Goal: Task Accomplishment & Management: Manage account settings

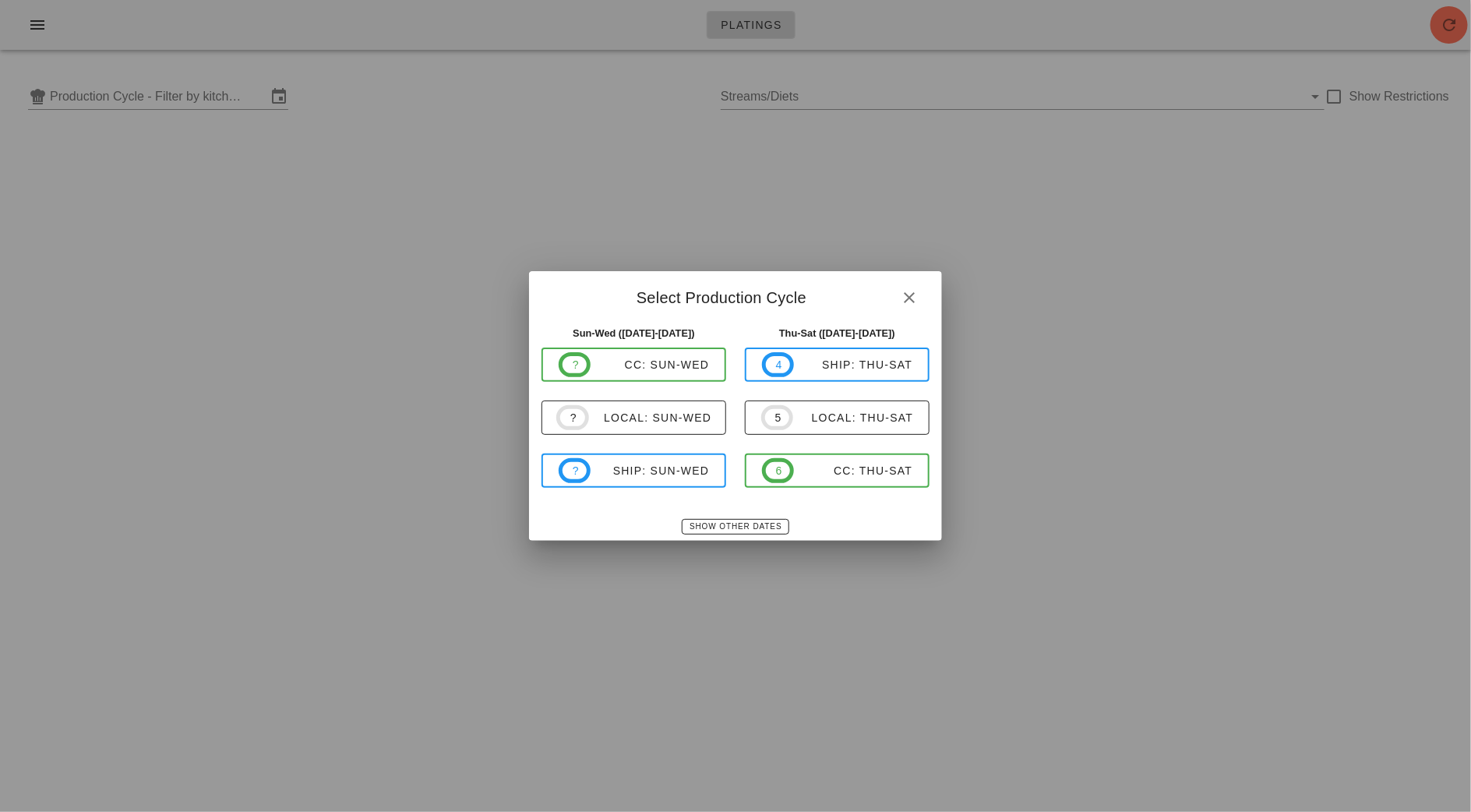
click at [31, 29] on div at bounding box center [736, 406] width 1471 height 812
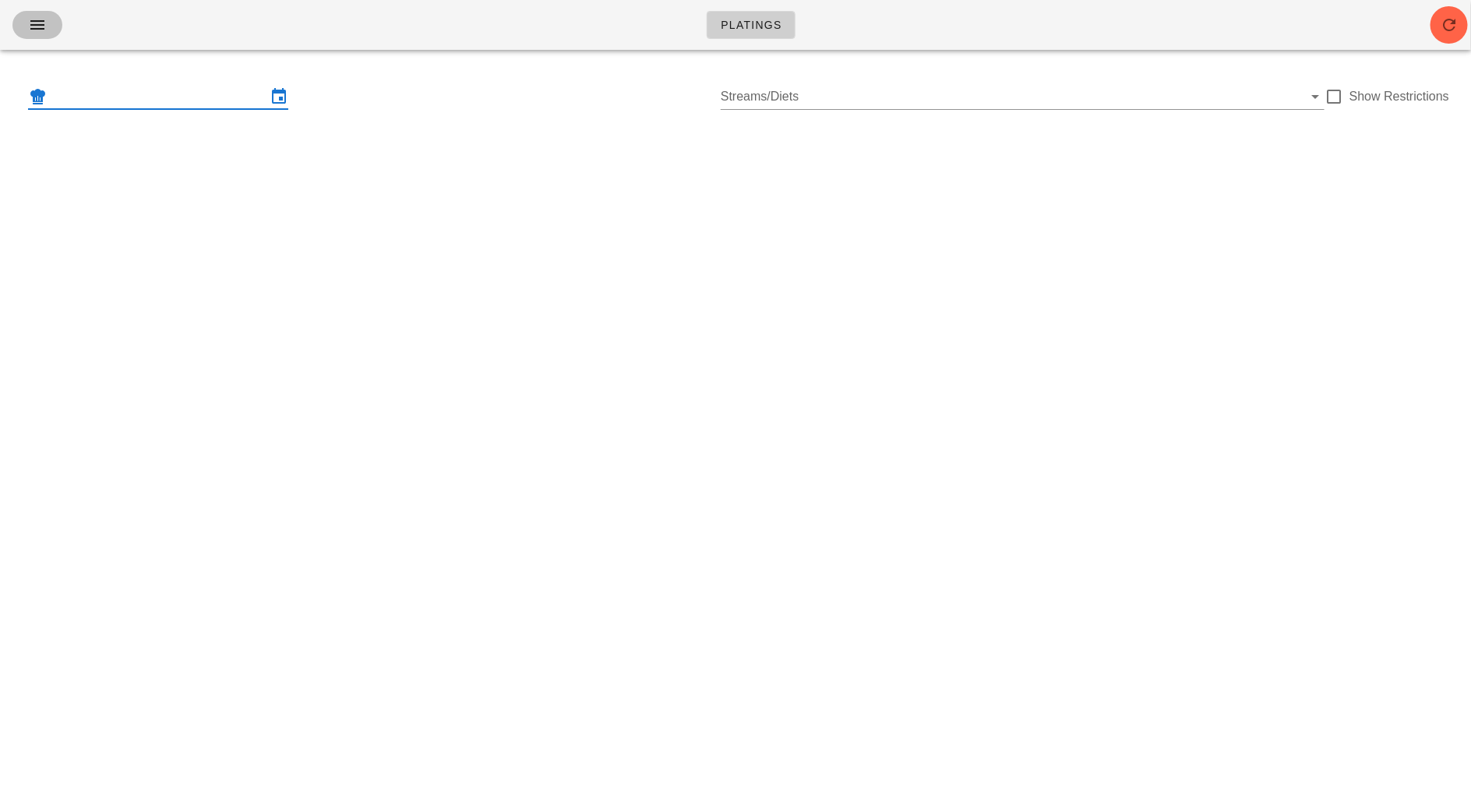
click at [30, 29] on icon "button" at bounding box center [38, 25] width 19 height 19
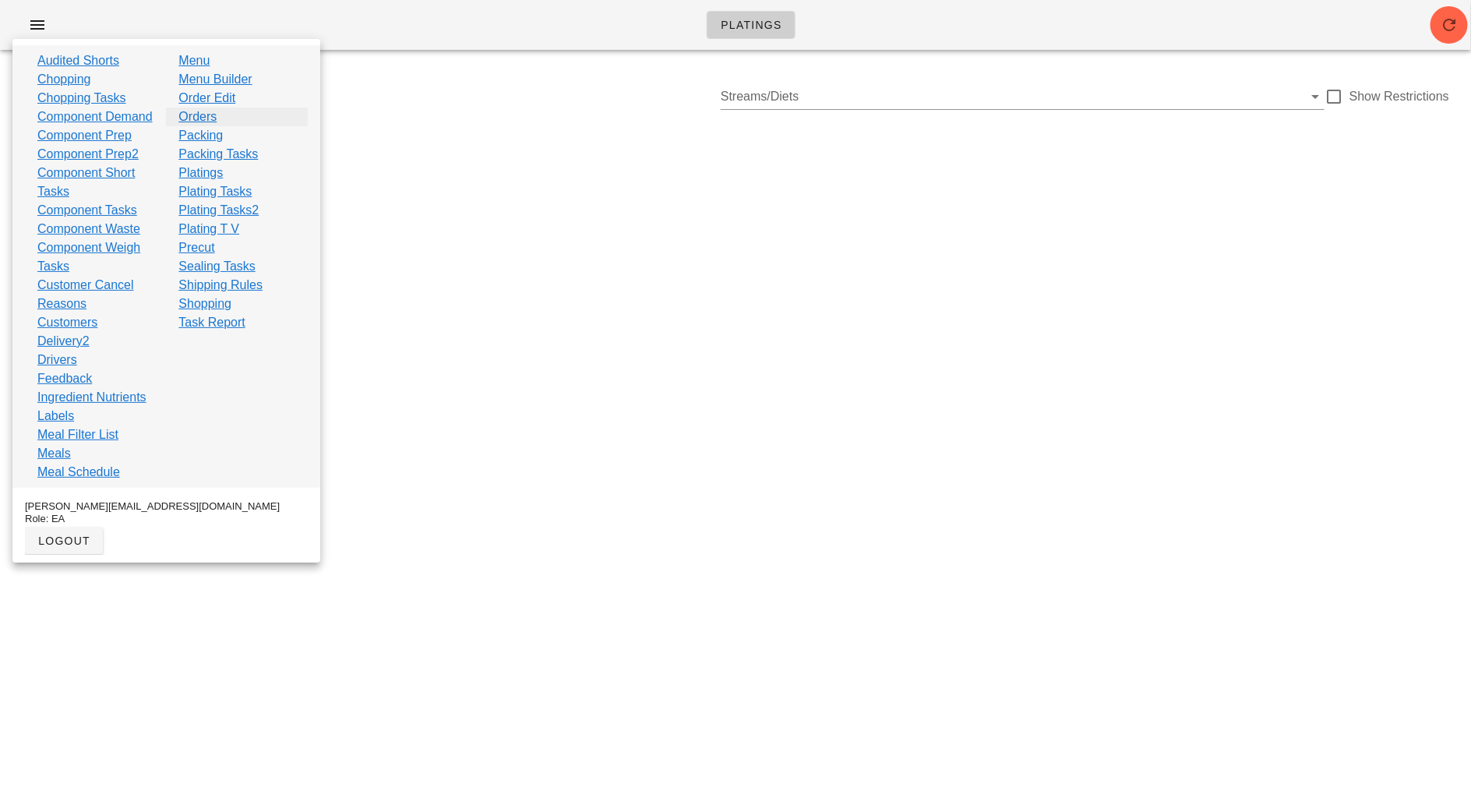
click at [204, 116] on link "Orders" at bounding box center [197, 117] width 38 height 19
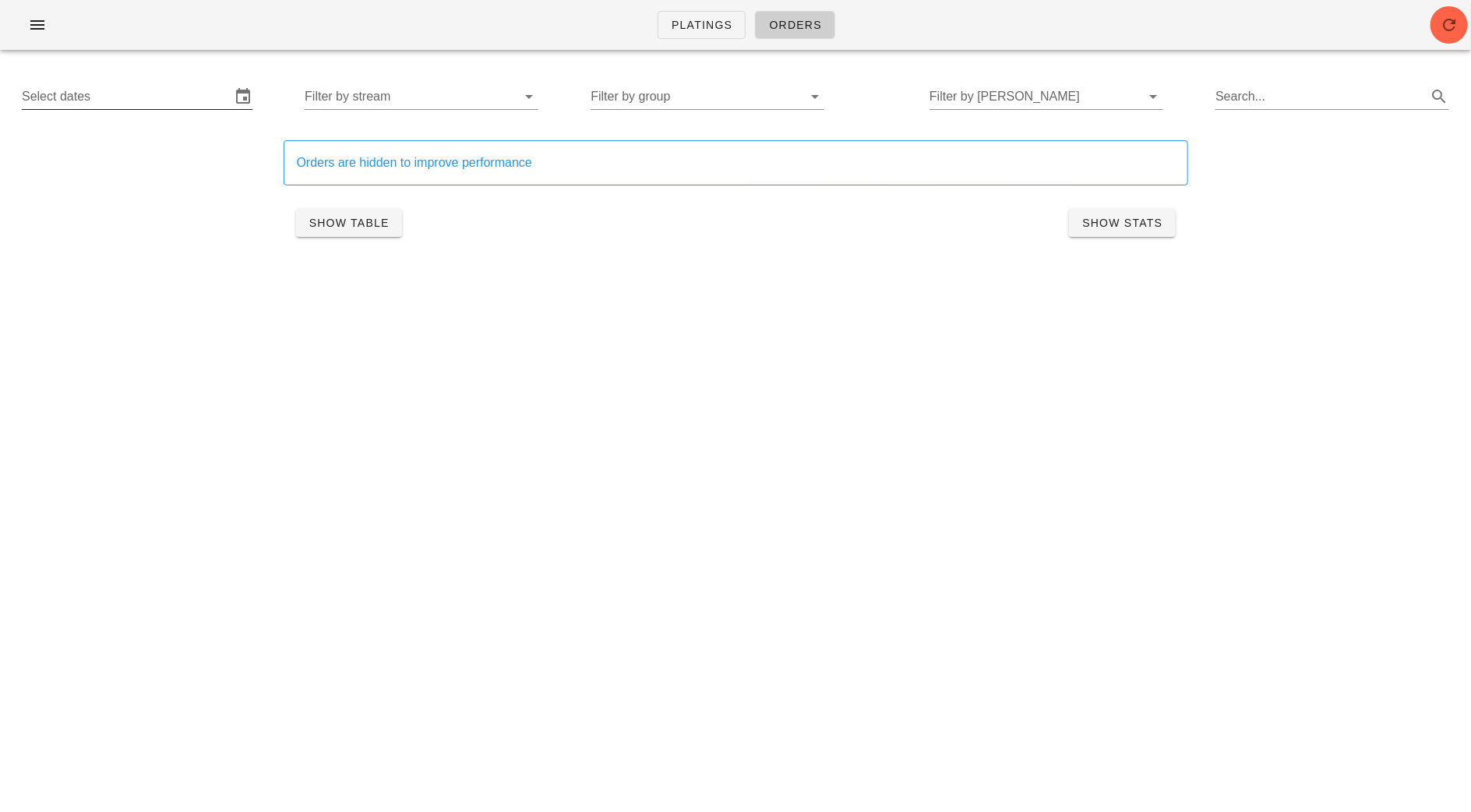
click at [180, 88] on input "Select dates" at bounding box center [126, 96] width 209 height 25
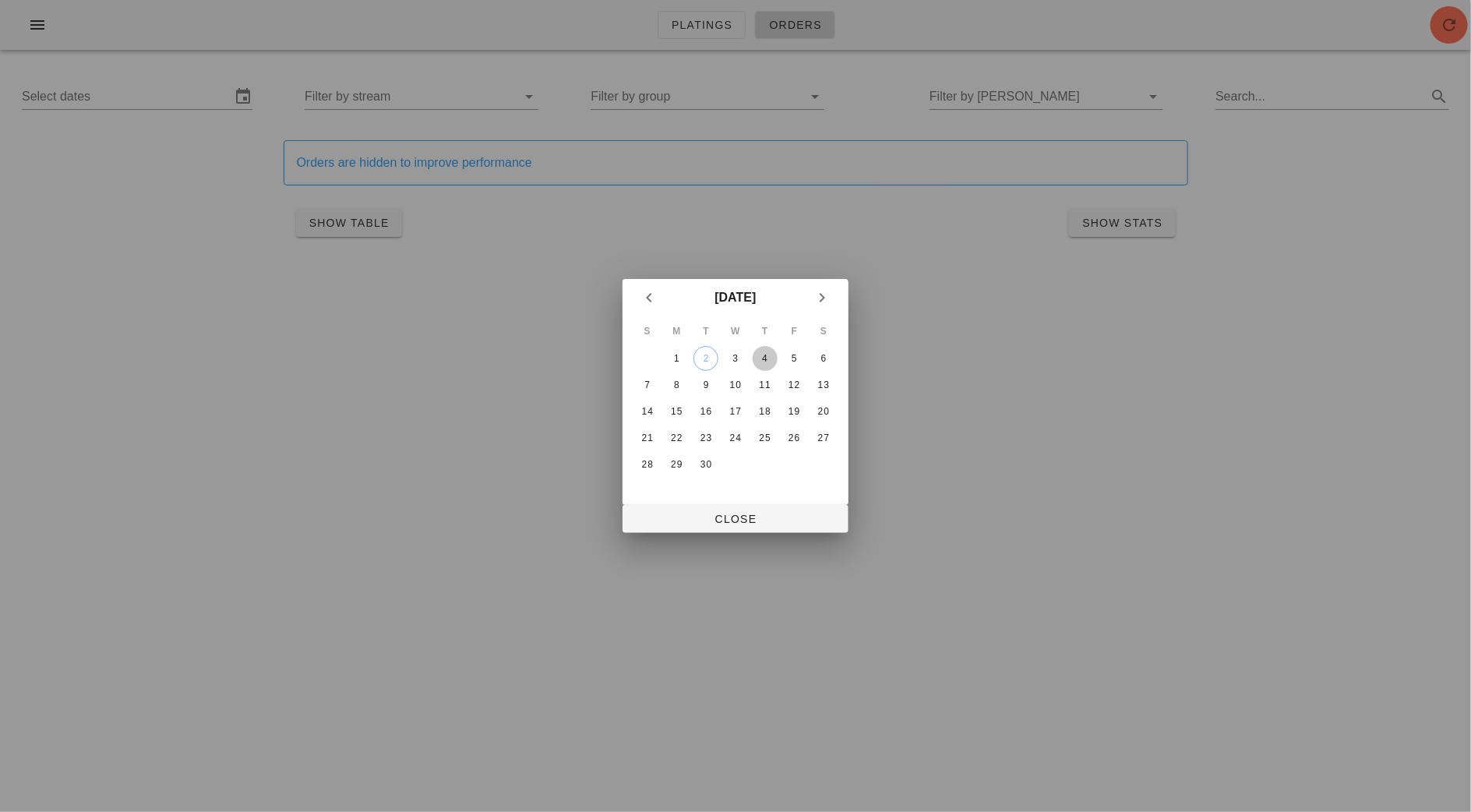
click at [763, 360] on div "4" at bounding box center [765, 359] width 25 height 11
click at [824, 359] on div "6" at bounding box center [824, 359] width 25 height 11
click at [772, 513] on span "Close" at bounding box center [736, 519] width 201 height 13
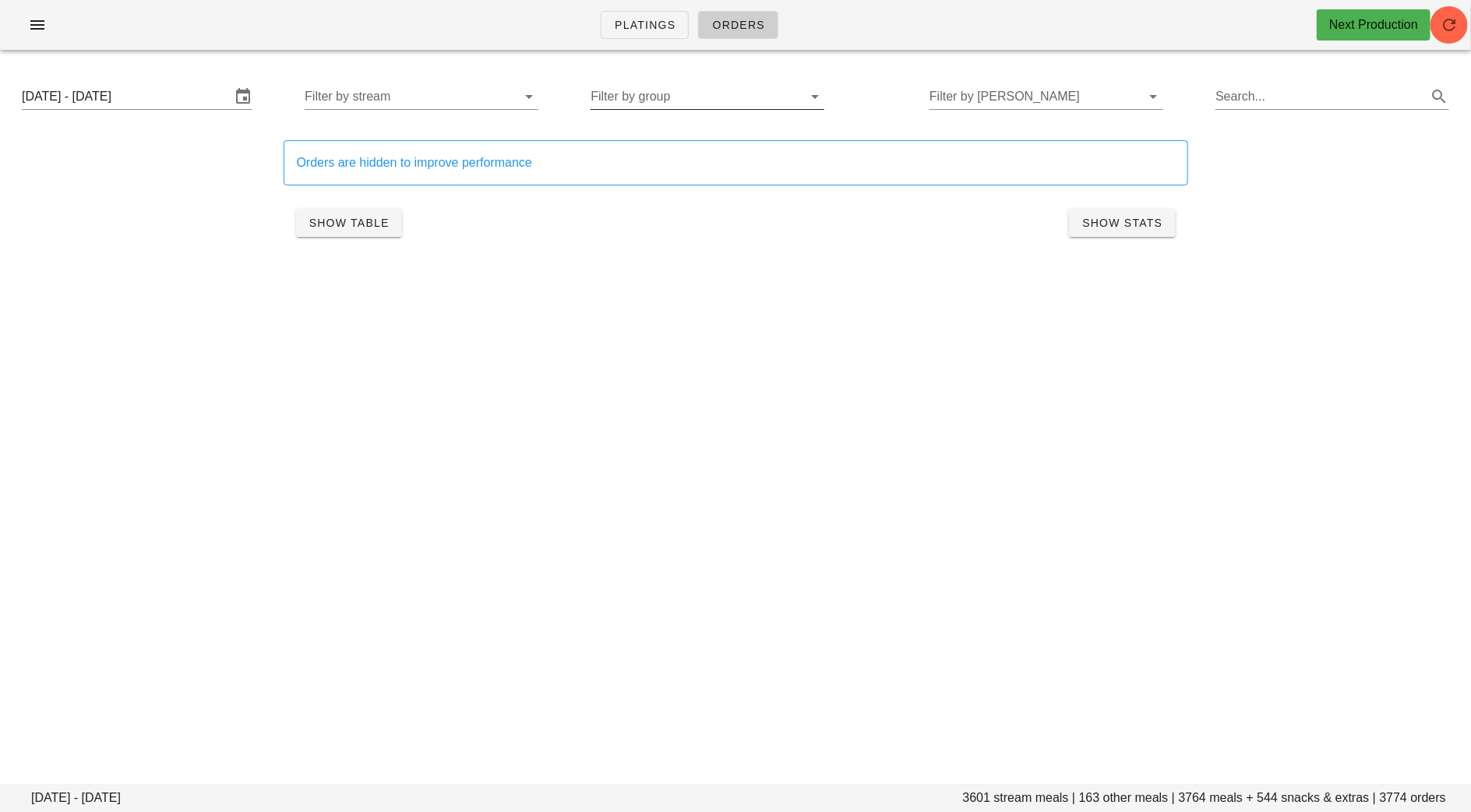
click at [753, 91] on input "Filter by group" at bounding box center [695, 96] width 209 height 25
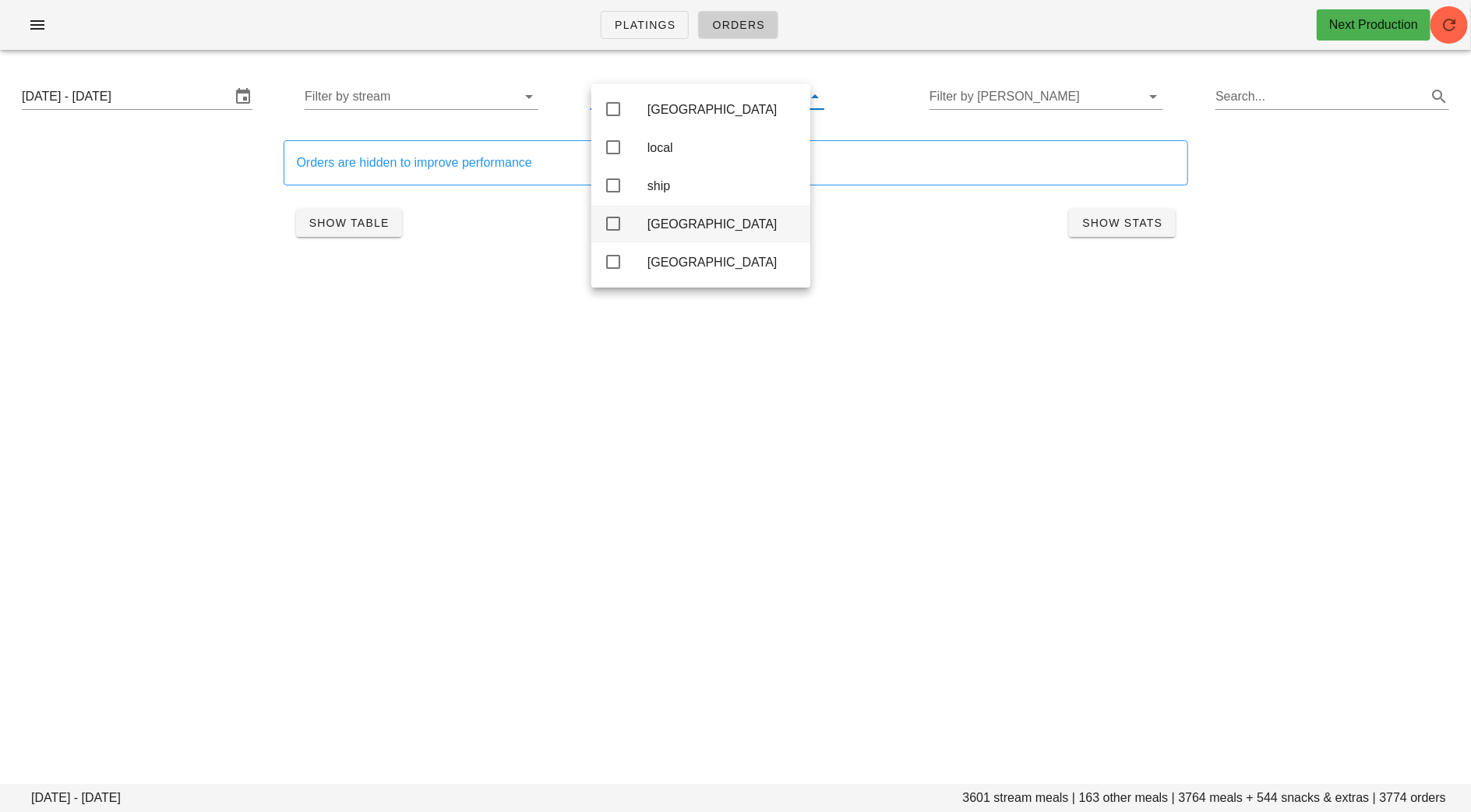
click at [667, 224] on div "[GEOGRAPHIC_DATA]" at bounding box center [723, 224] width 150 height 15
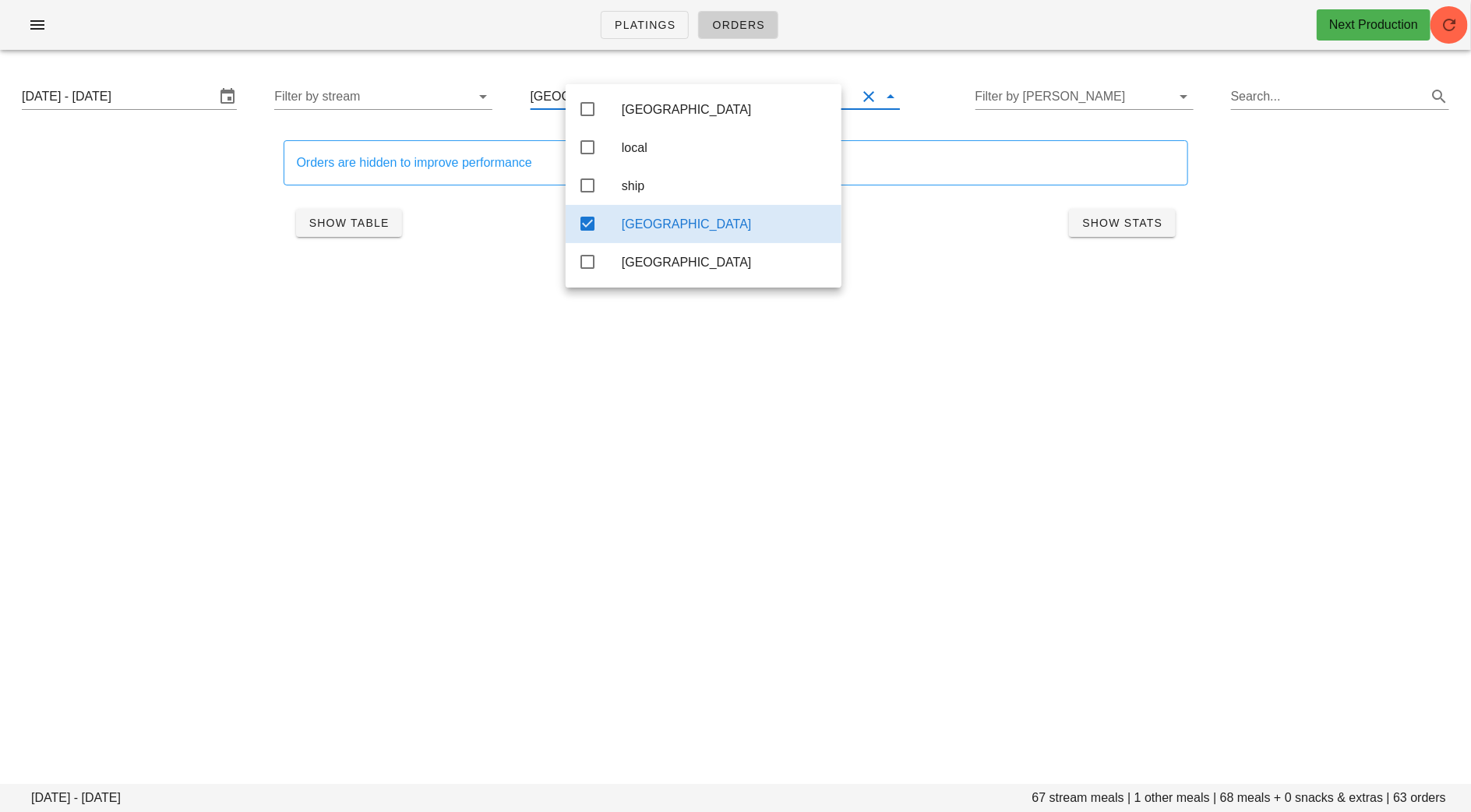
click at [604, 511] on div "Platings Orders Next Production [DATE] - [DATE] stream meals | 1 other meals | …" at bounding box center [736, 406] width 1471 height 812
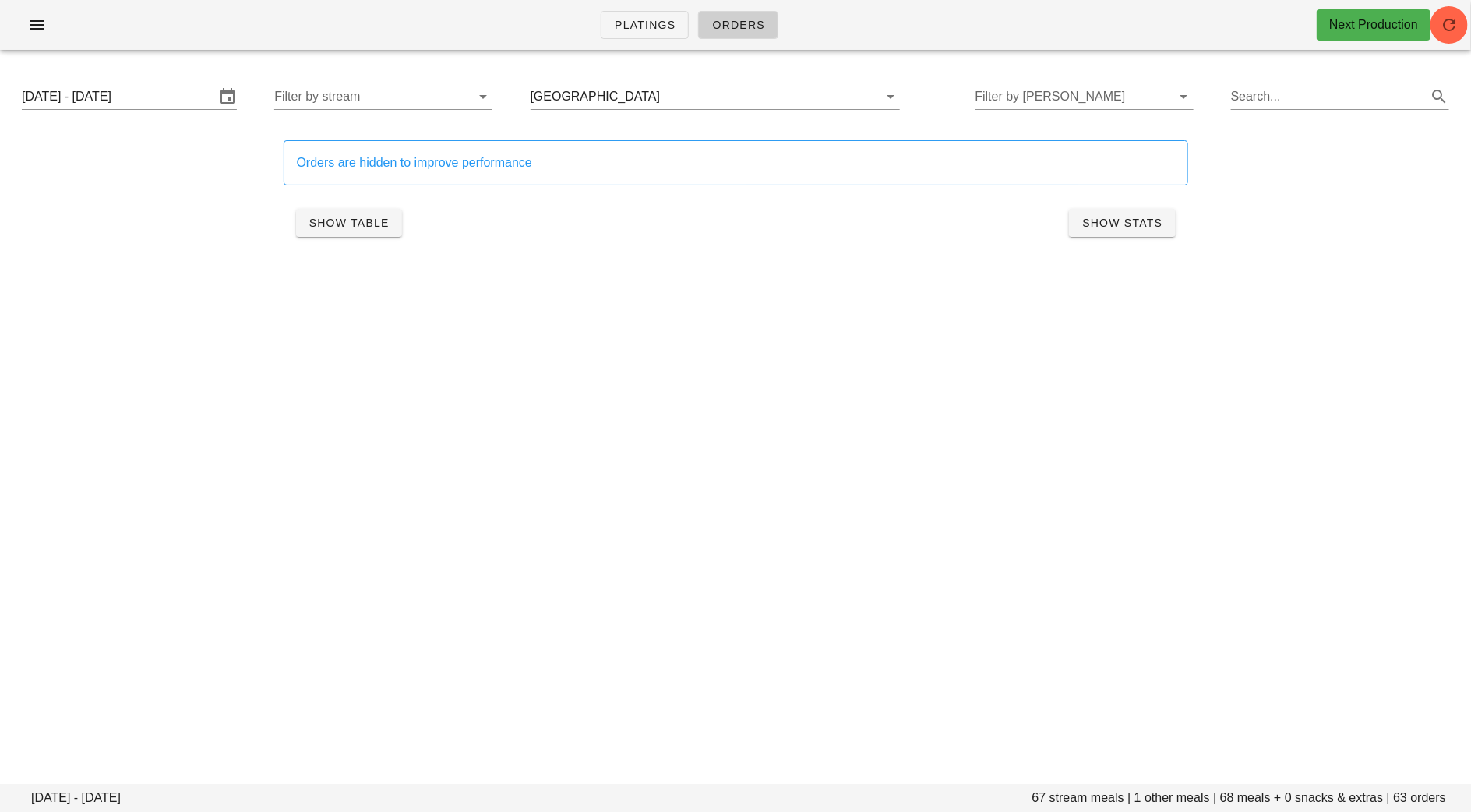
click at [657, 81] on div "[DATE] - [DATE] Filter by stream toronto Filter by [PERSON_NAME] Search..." at bounding box center [736, 97] width 1453 height 50
click at [663, 96] on input "text" at bounding box center [760, 96] width 193 height 25
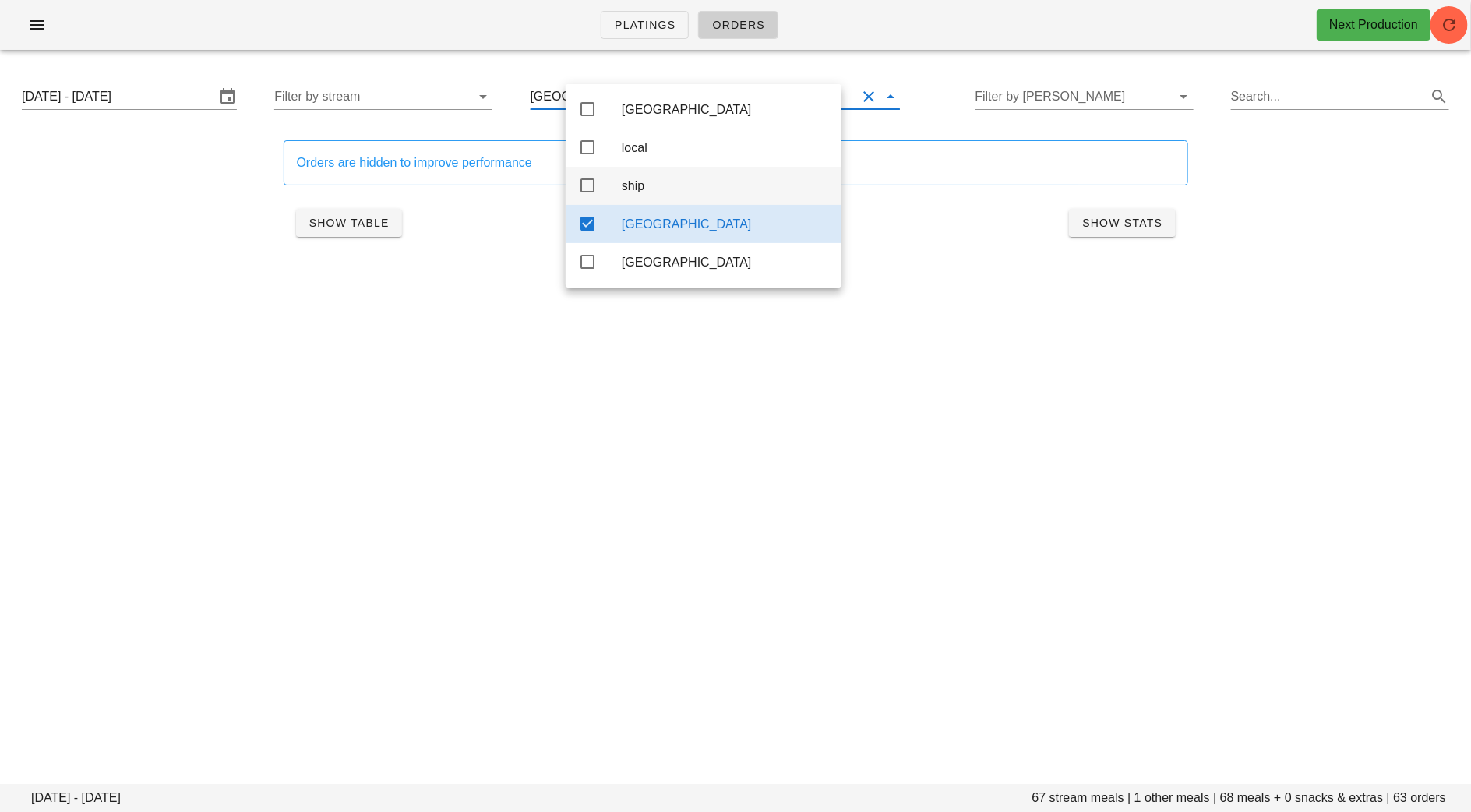
click at [623, 182] on div "ship" at bounding box center [725, 186] width 208 height 15
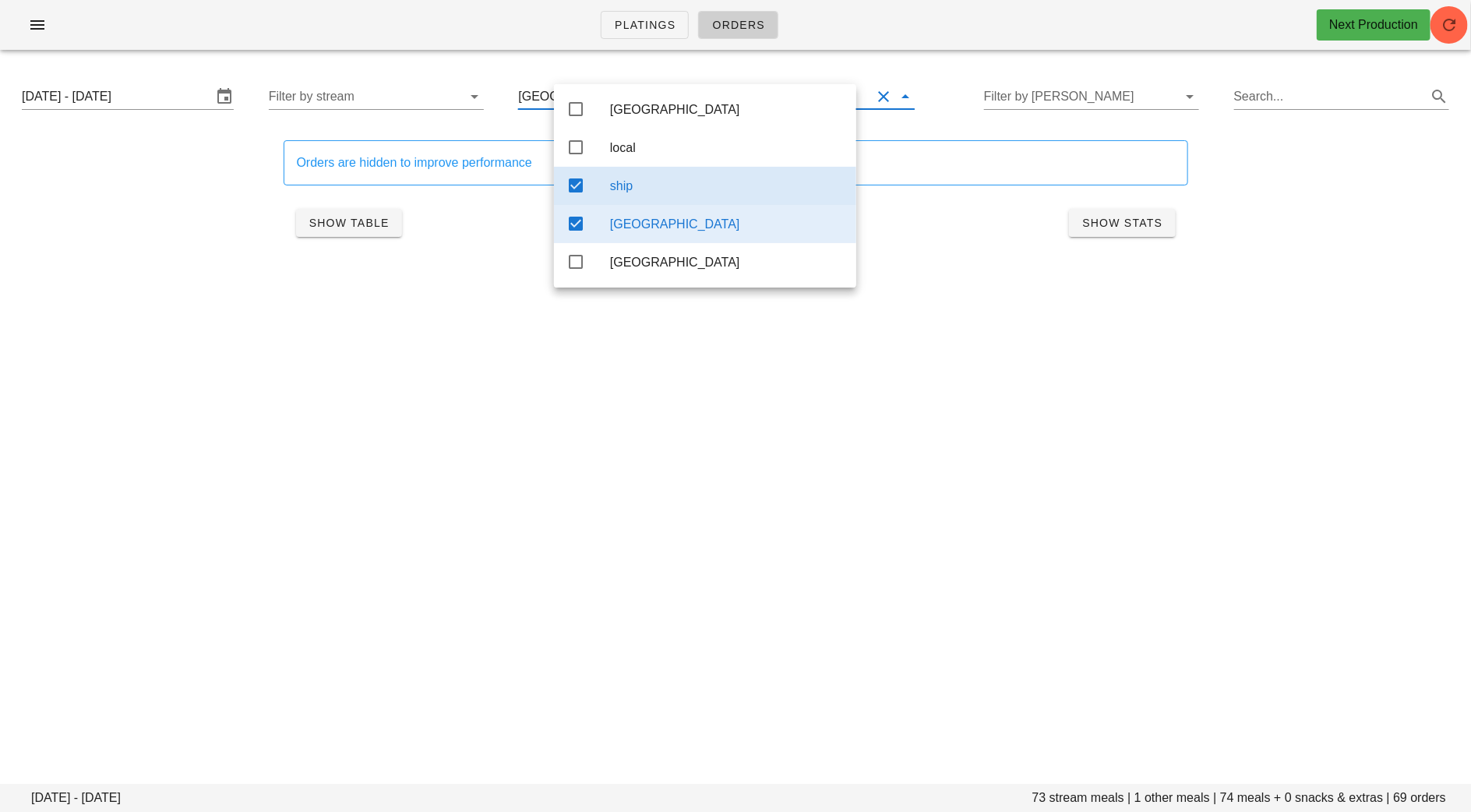
click at [618, 178] on div "ship" at bounding box center [727, 186] width 233 height 34
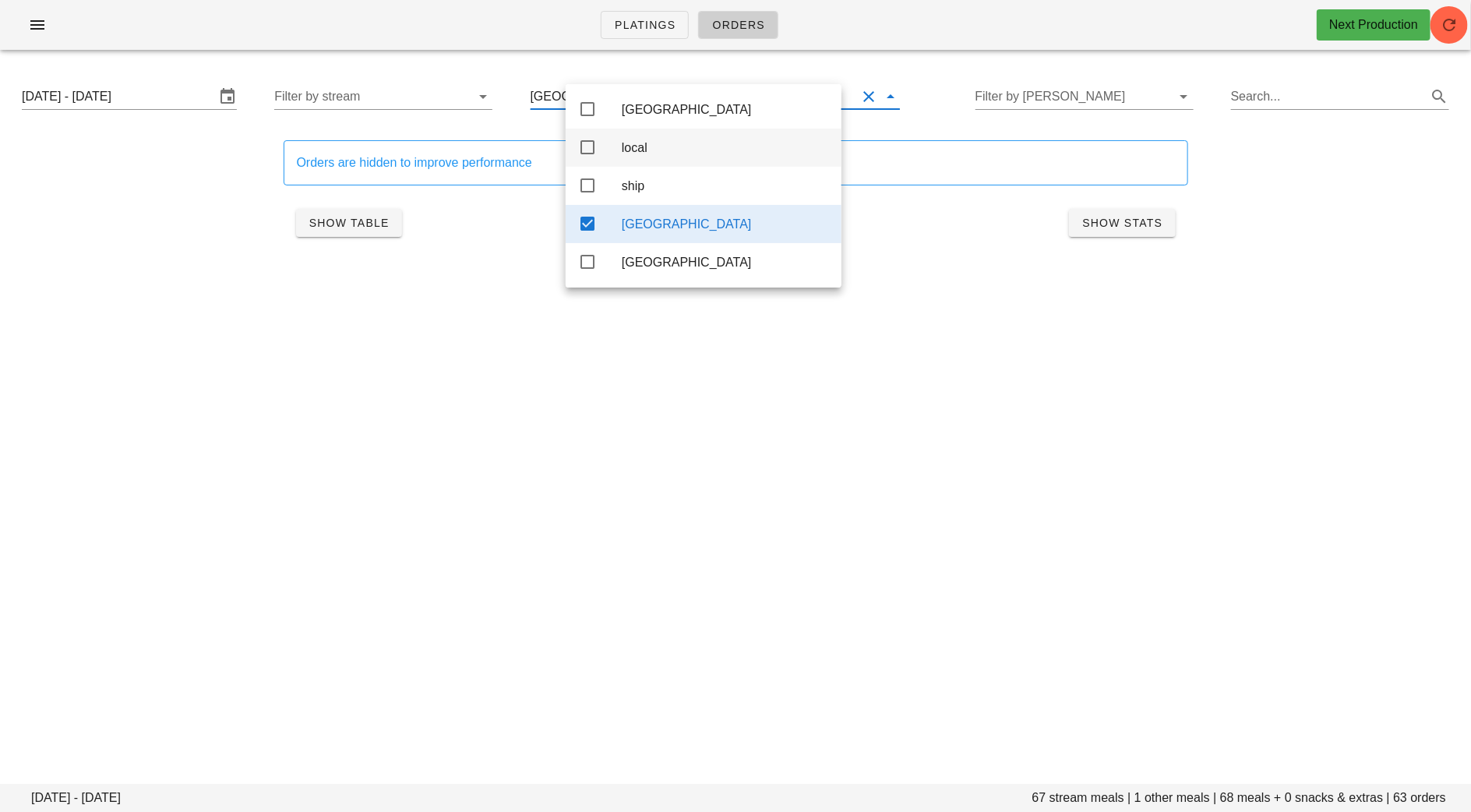
click at [626, 132] on div "local" at bounding box center [703, 147] width 276 height 38
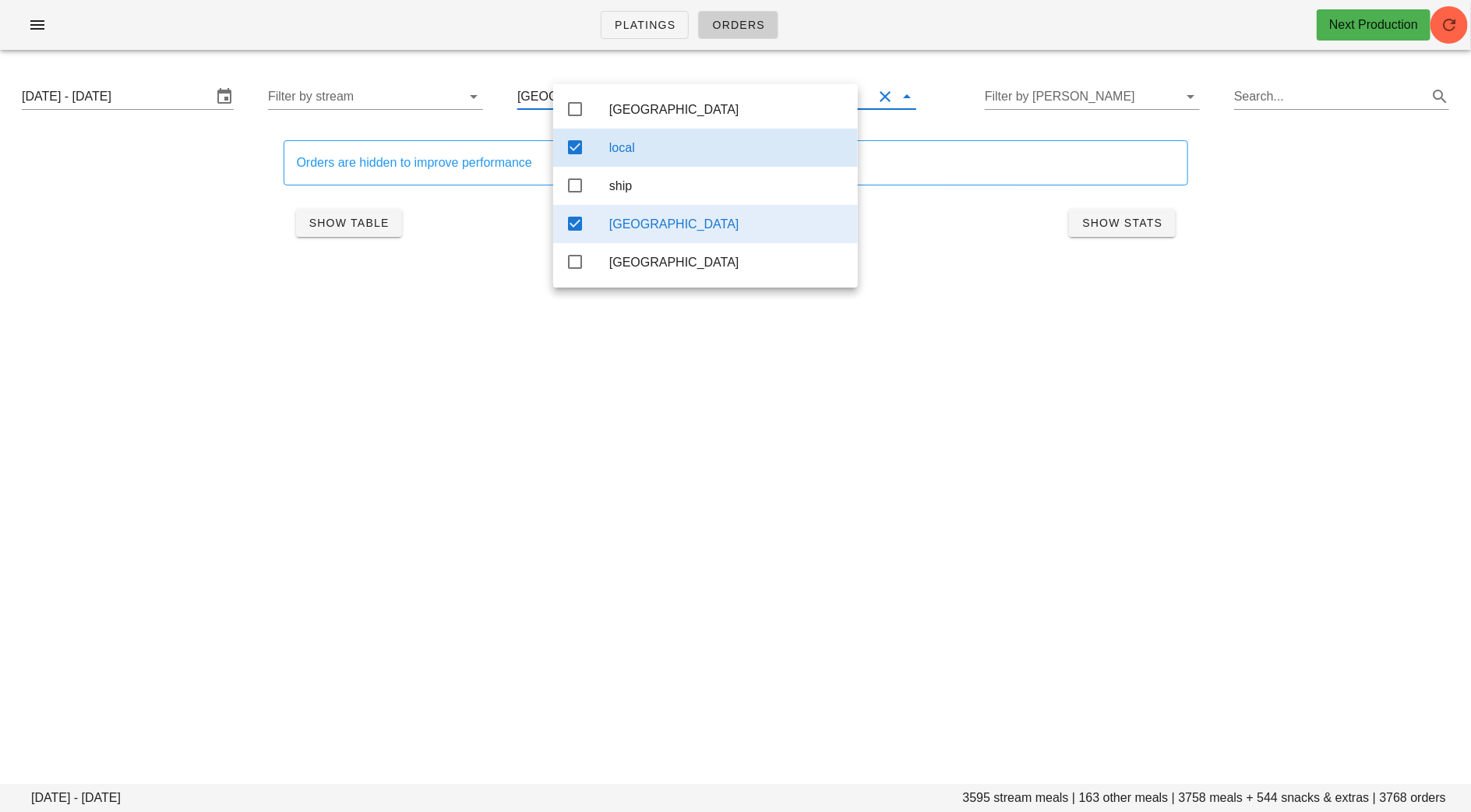
click at [626, 132] on div "local" at bounding box center [705, 147] width 305 height 38
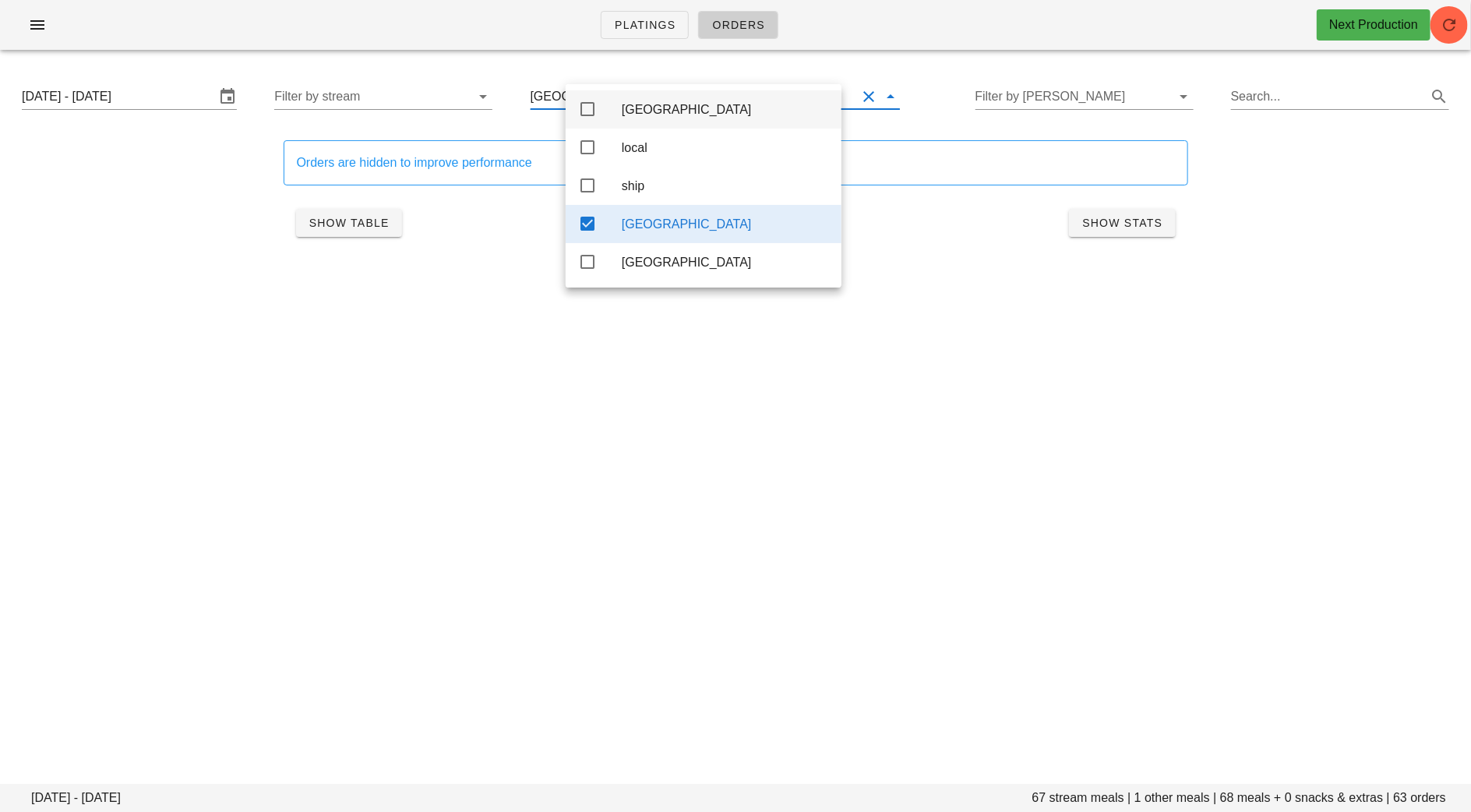
click at [633, 101] on div "[GEOGRAPHIC_DATA]" at bounding box center [725, 109] width 208 height 34
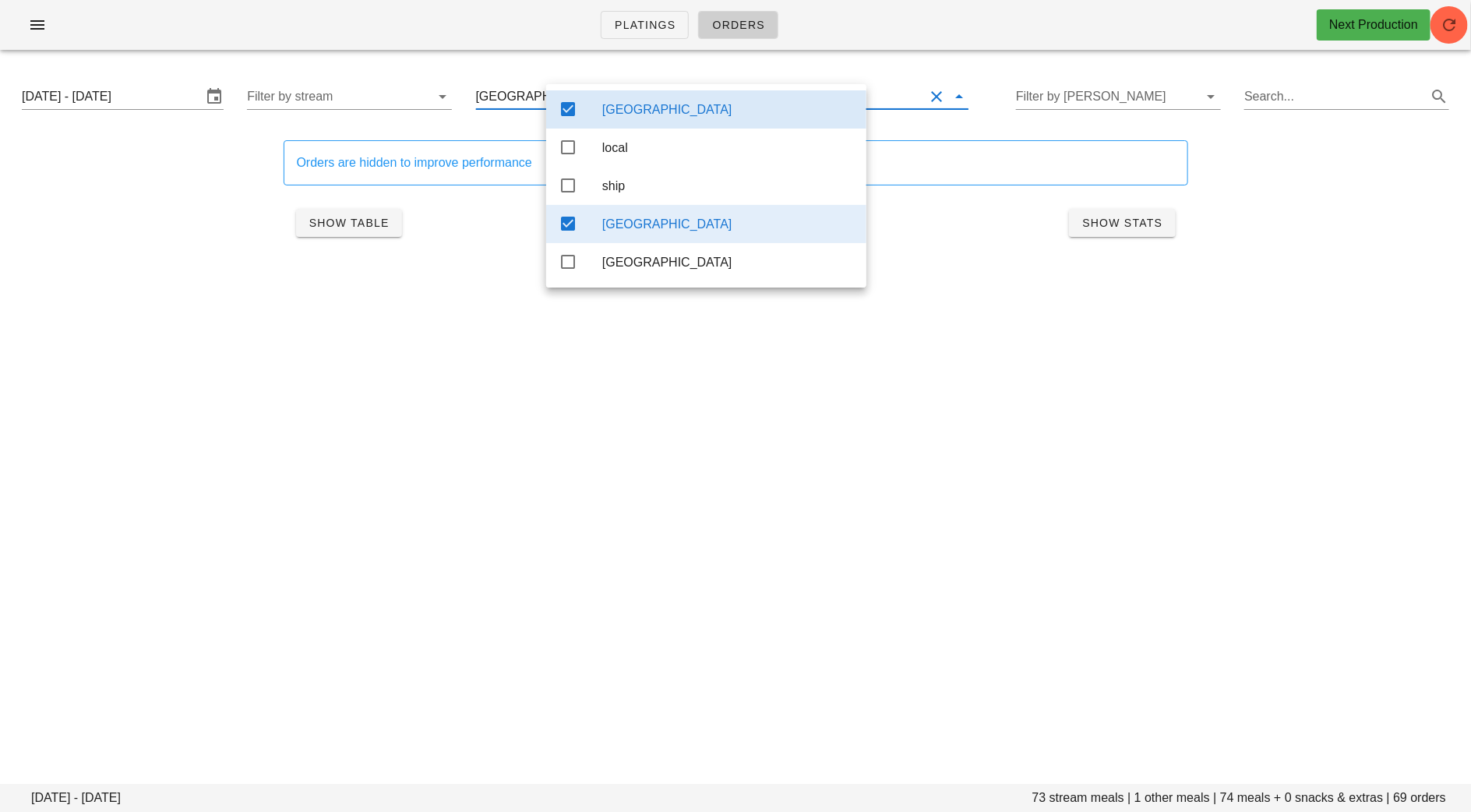
click at [600, 226] on div "[GEOGRAPHIC_DATA]" at bounding box center [706, 224] width 320 height 38
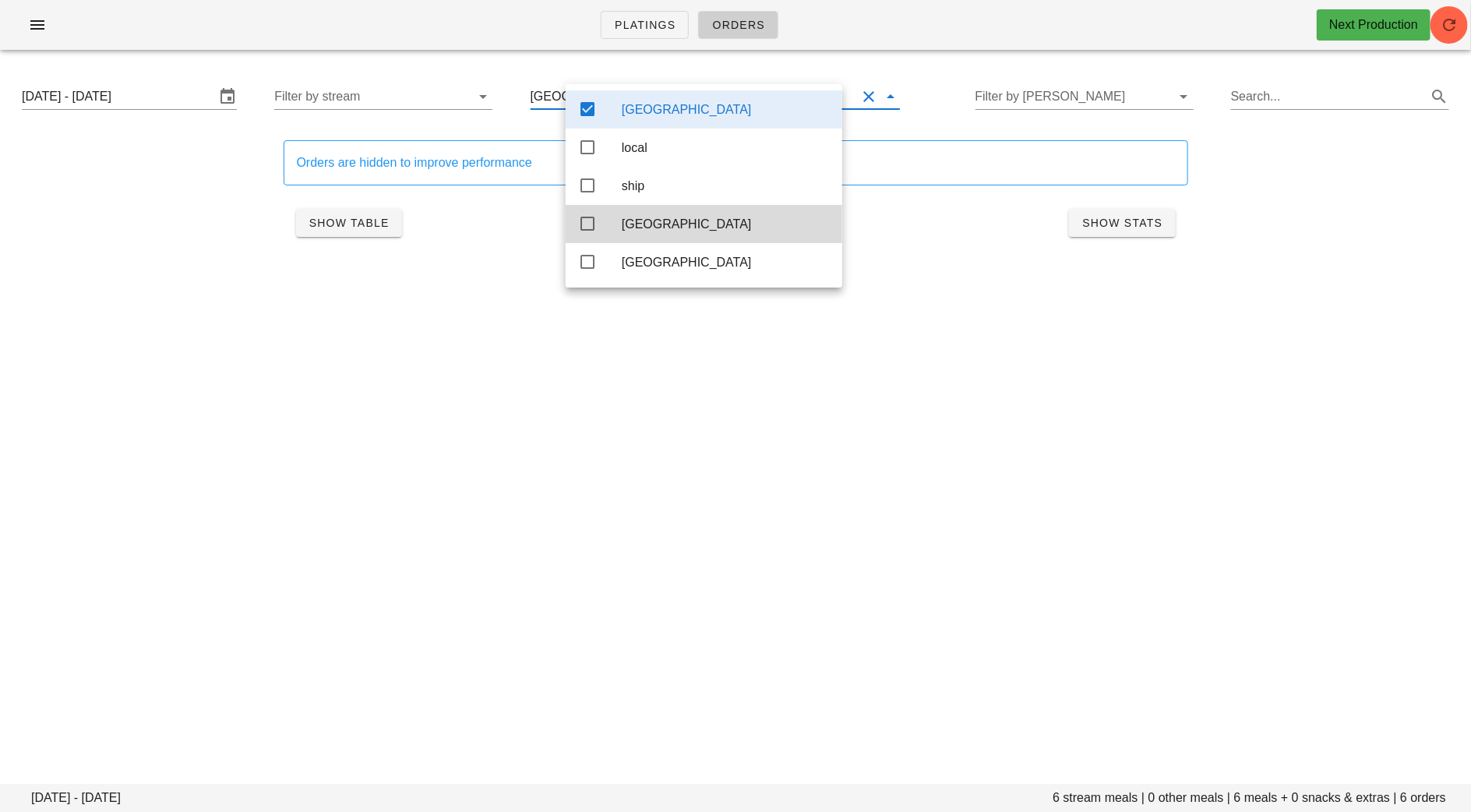
click at [461, 367] on div "Platings Orders Next Production [DATE] - [DATE] 6 stream meals | 0 other meals …" at bounding box center [736, 406] width 1471 height 812
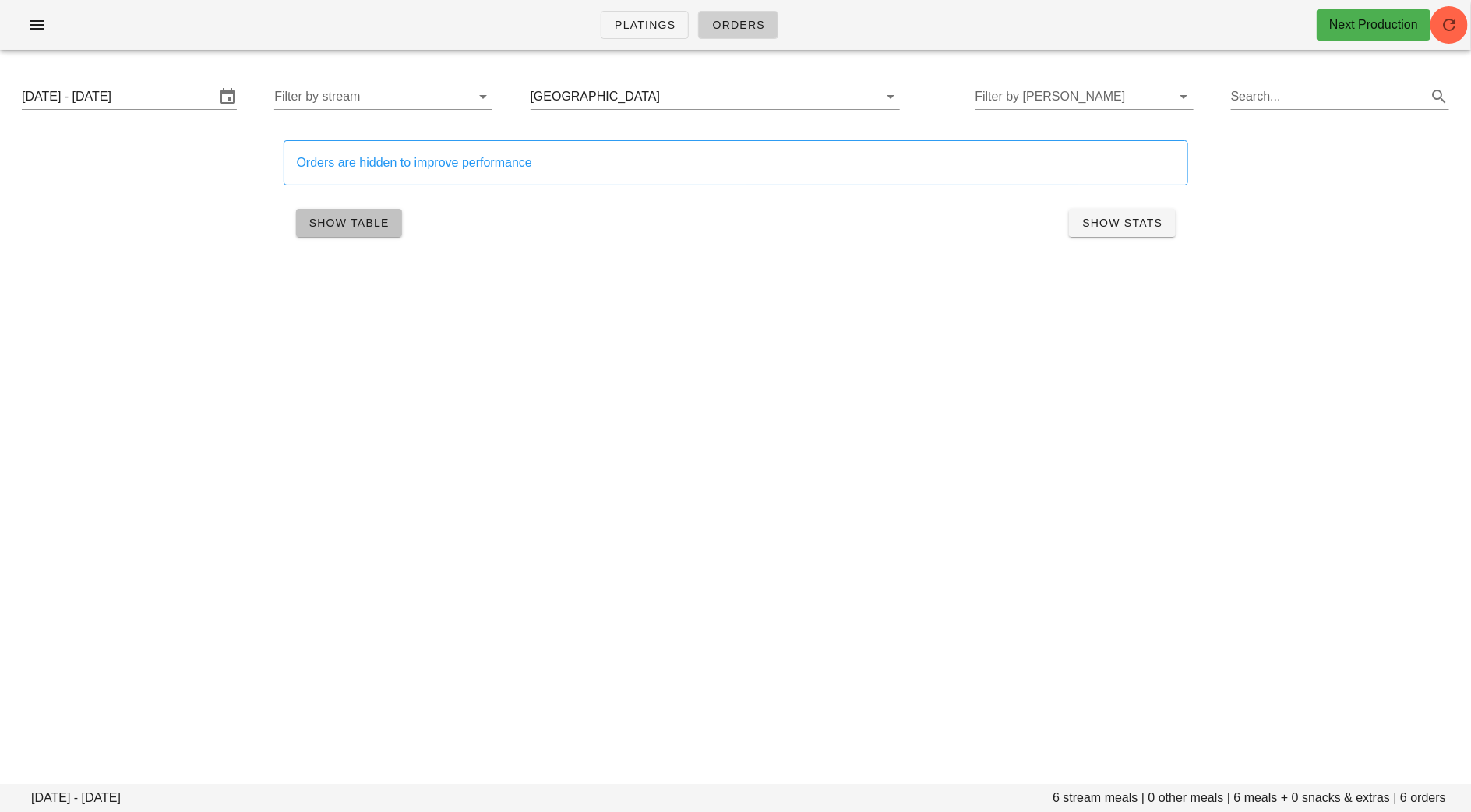
click at [372, 221] on span "Show Table" at bounding box center [349, 223] width 81 height 13
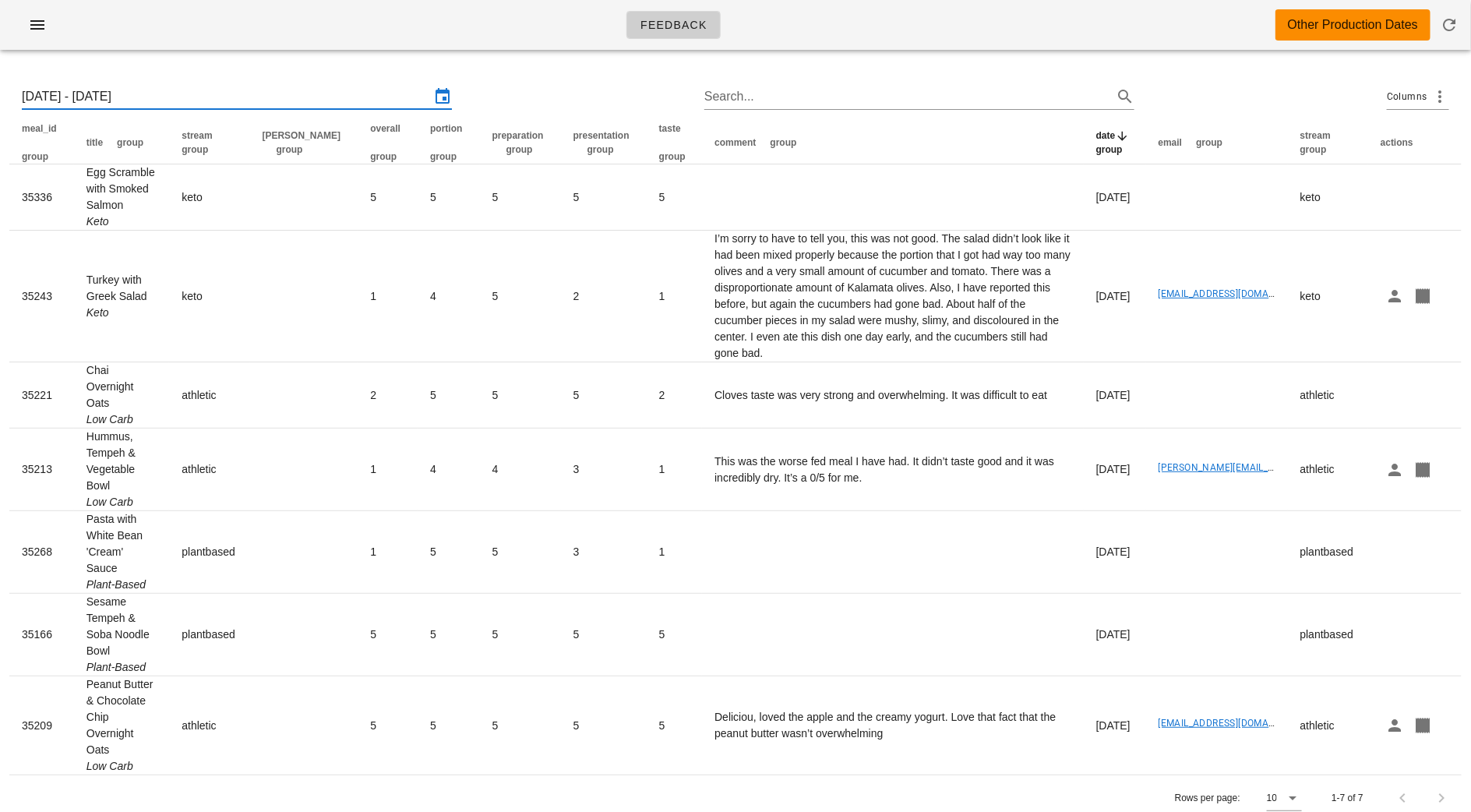
click at [235, 102] on input "[DATE] - [DATE]" at bounding box center [226, 96] width 408 height 25
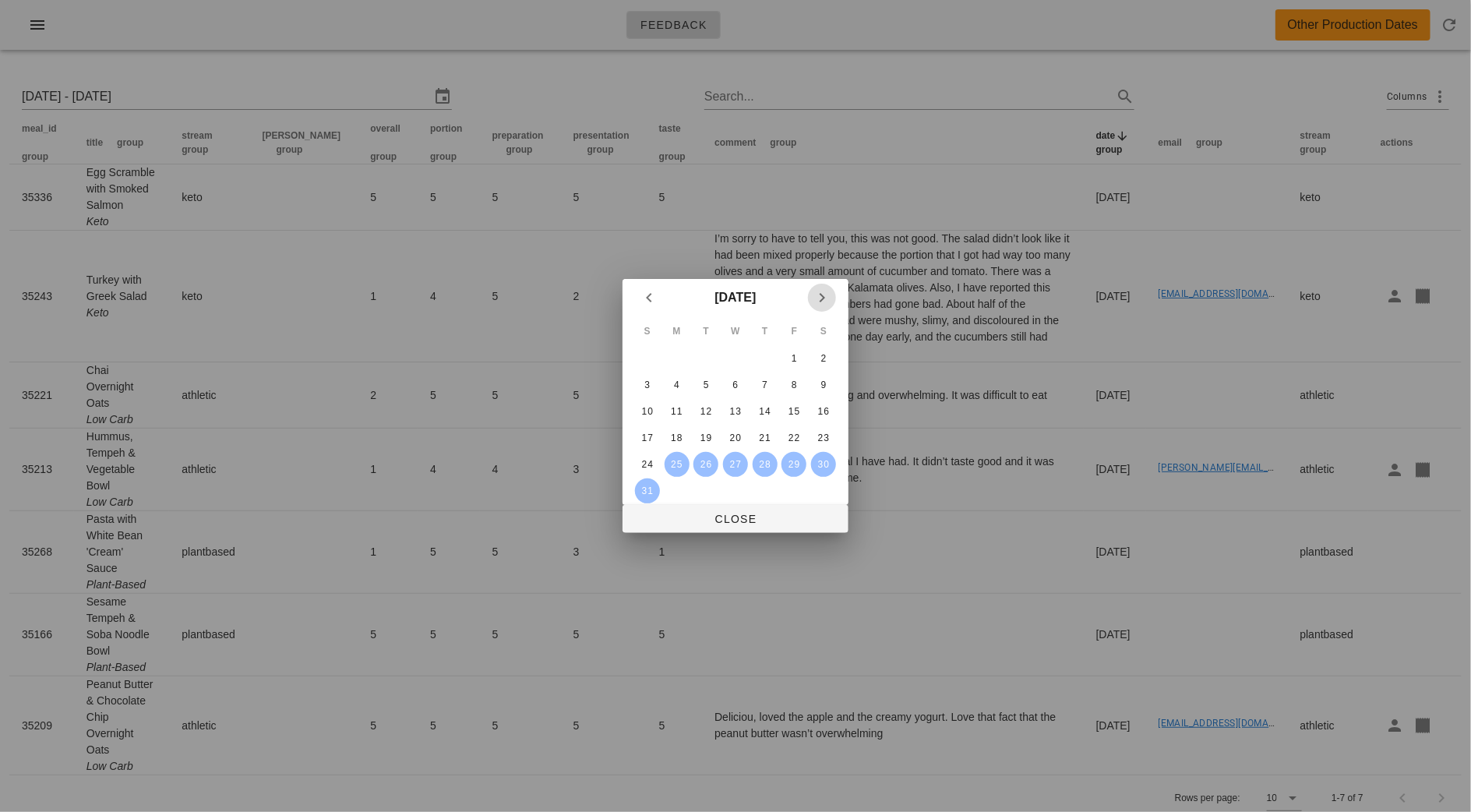
click at [826, 294] on icon "Next month" at bounding box center [822, 298] width 19 height 19
click at [676, 365] on button "1" at bounding box center [678, 359] width 25 height 25
click at [655, 384] on div "7" at bounding box center [648, 385] width 25 height 11
type input "Mon 1 Sep 2025 - Sun 7 Sep 2025"
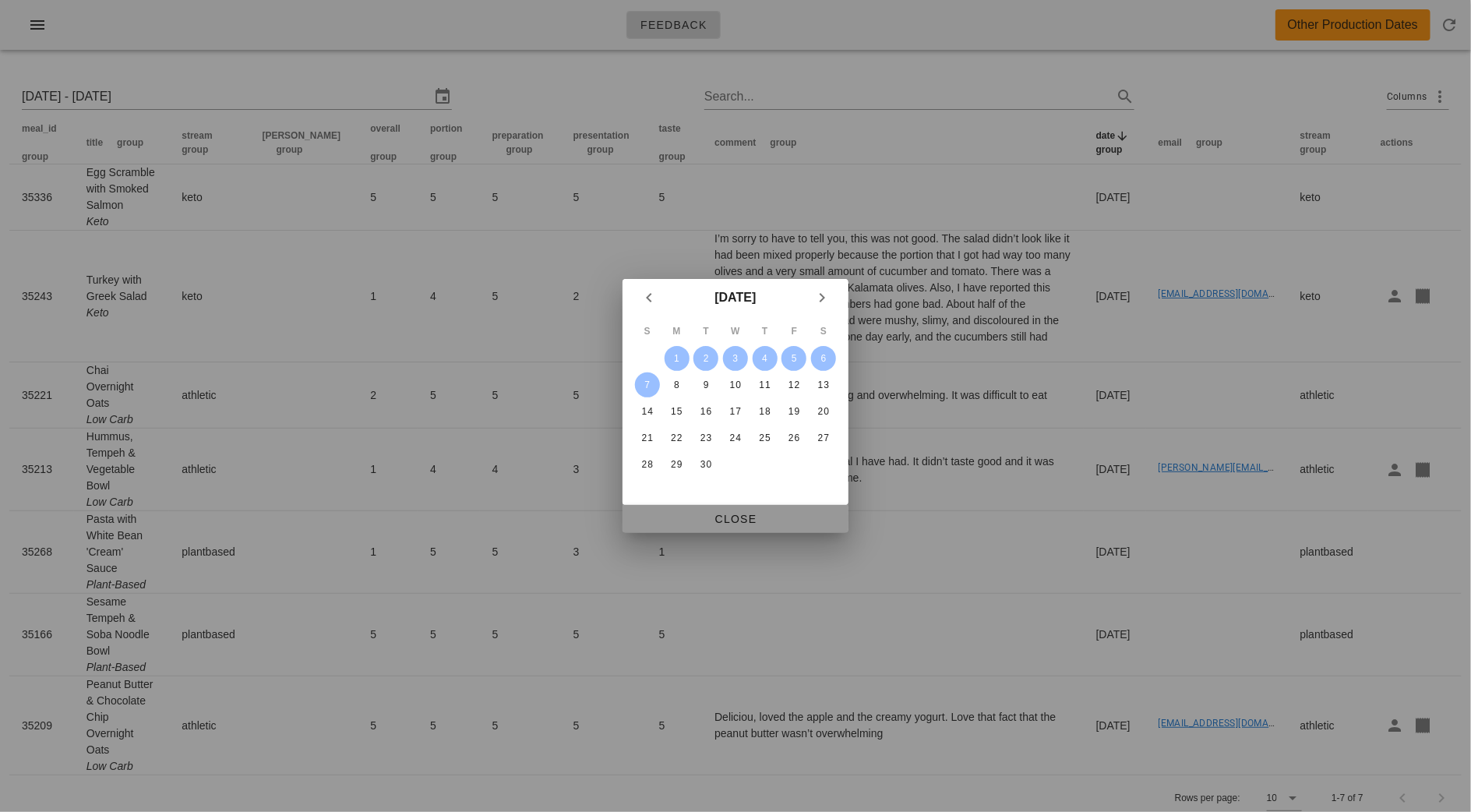
click at [743, 525] on span "Close" at bounding box center [736, 519] width 201 height 13
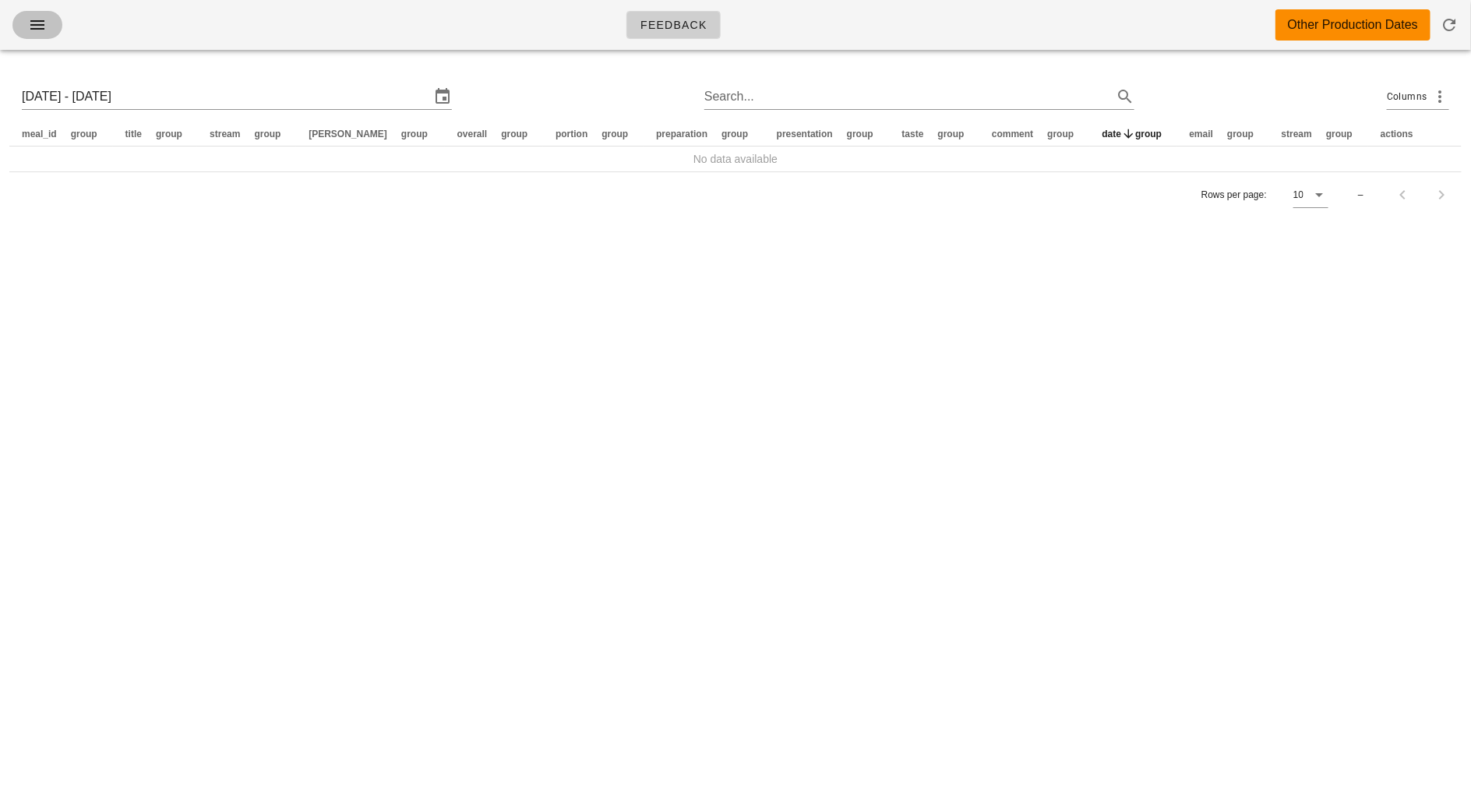
click at [35, 27] on icon "button" at bounding box center [38, 25] width 19 height 19
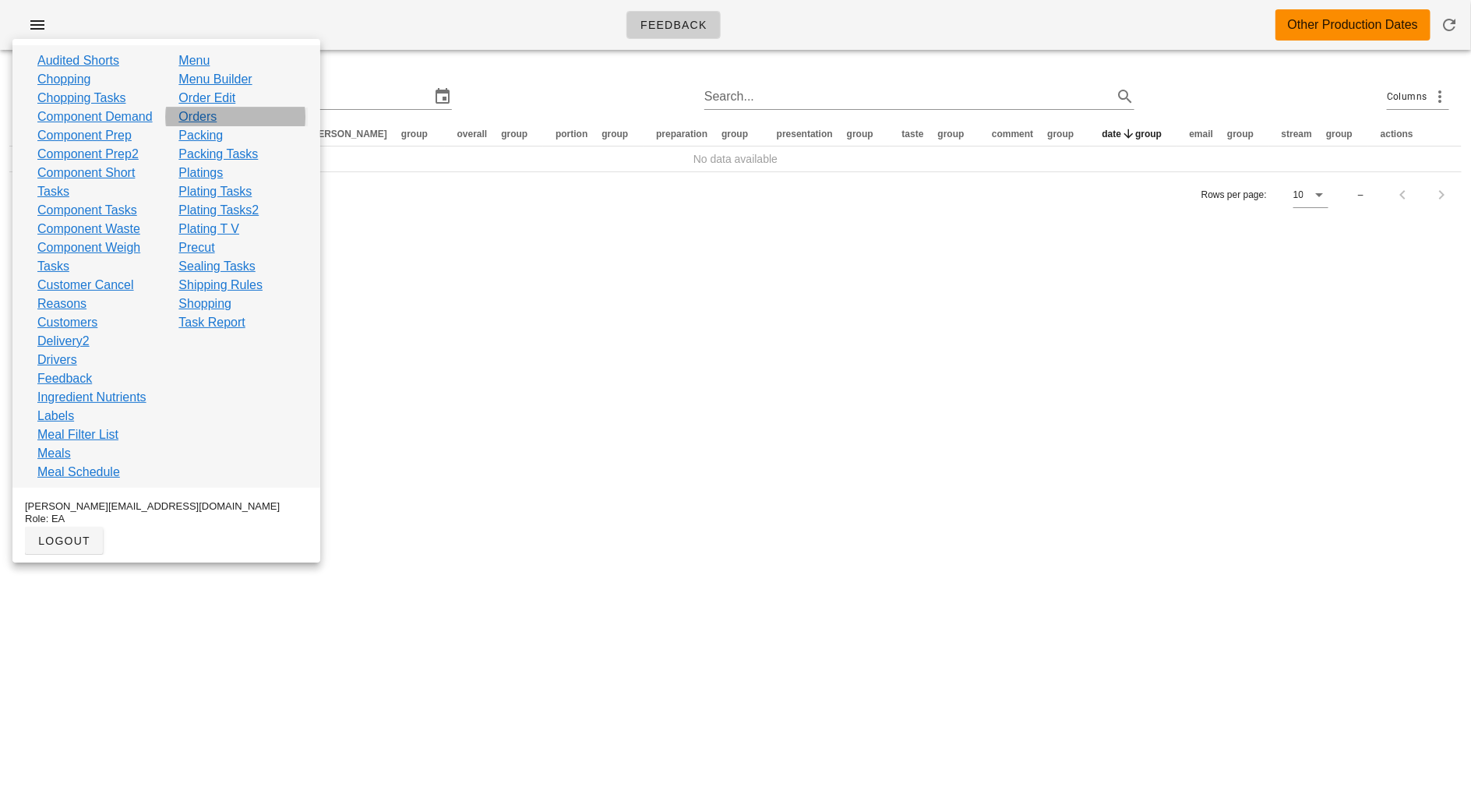
click at [205, 108] on link "Orders" at bounding box center [197, 117] width 38 height 19
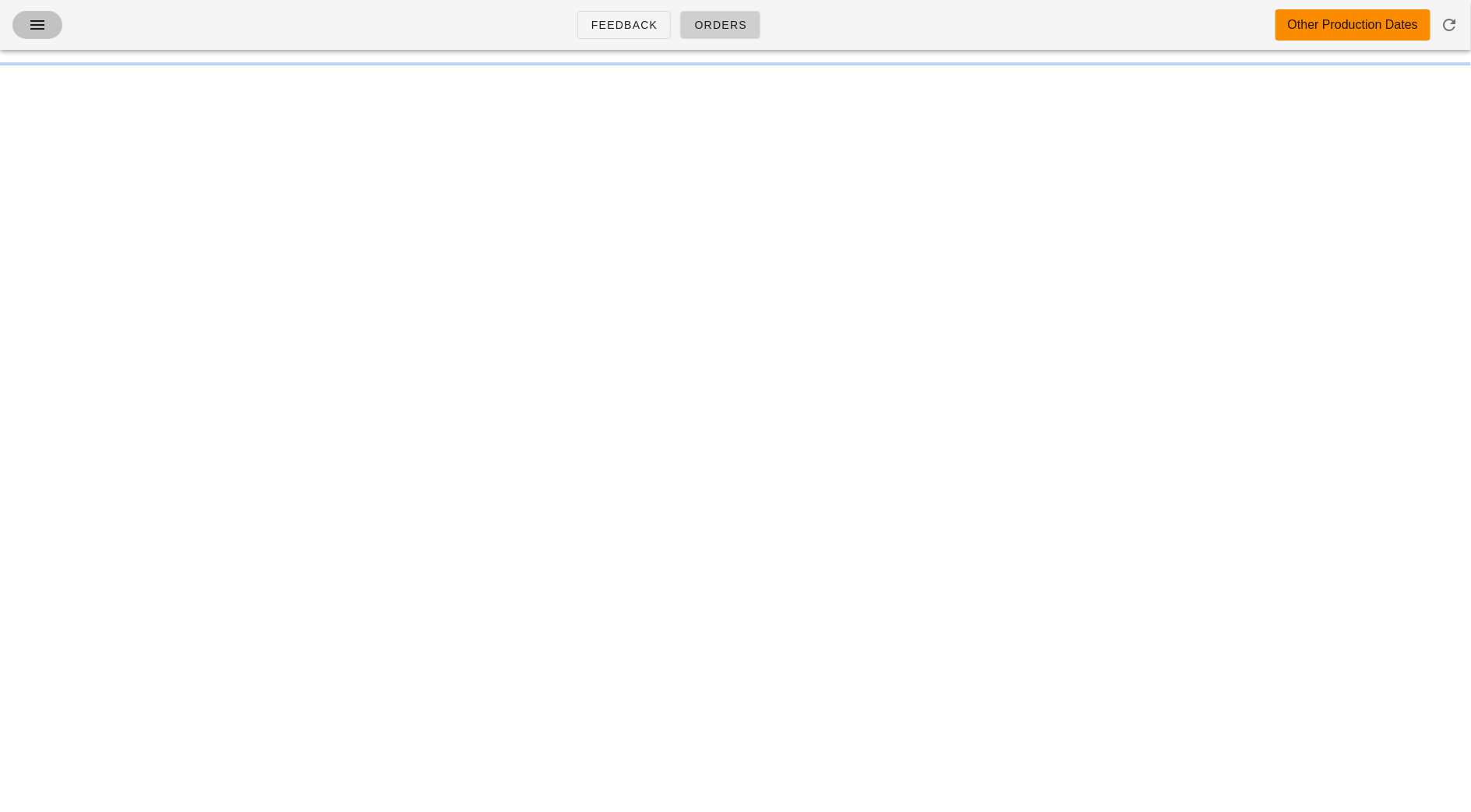
click at [46, 35] on button "button" at bounding box center [38, 25] width 50 height 28
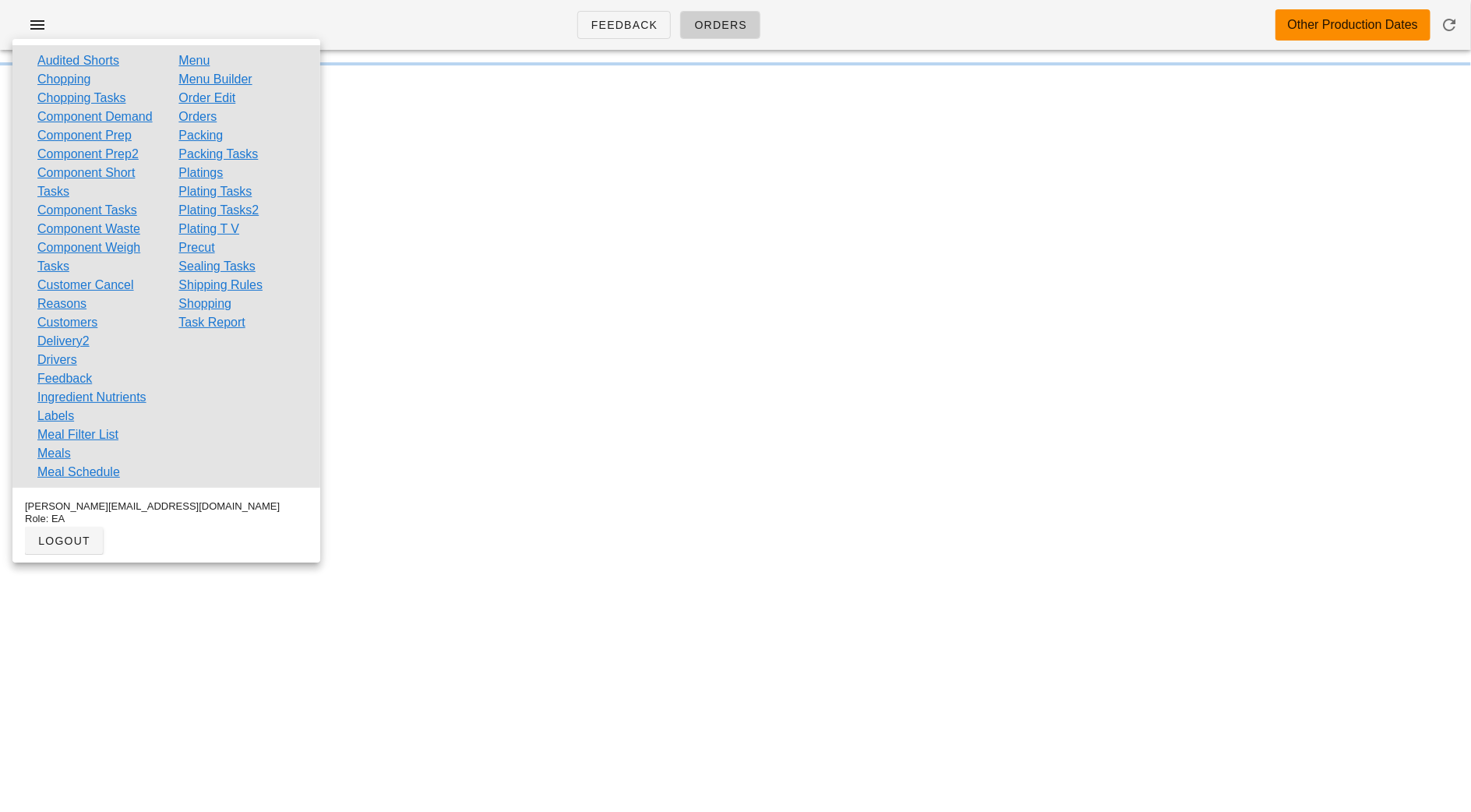
click at [201, 93] on link "Order Edit" at bounding box center [207, 98] width 57 height 19
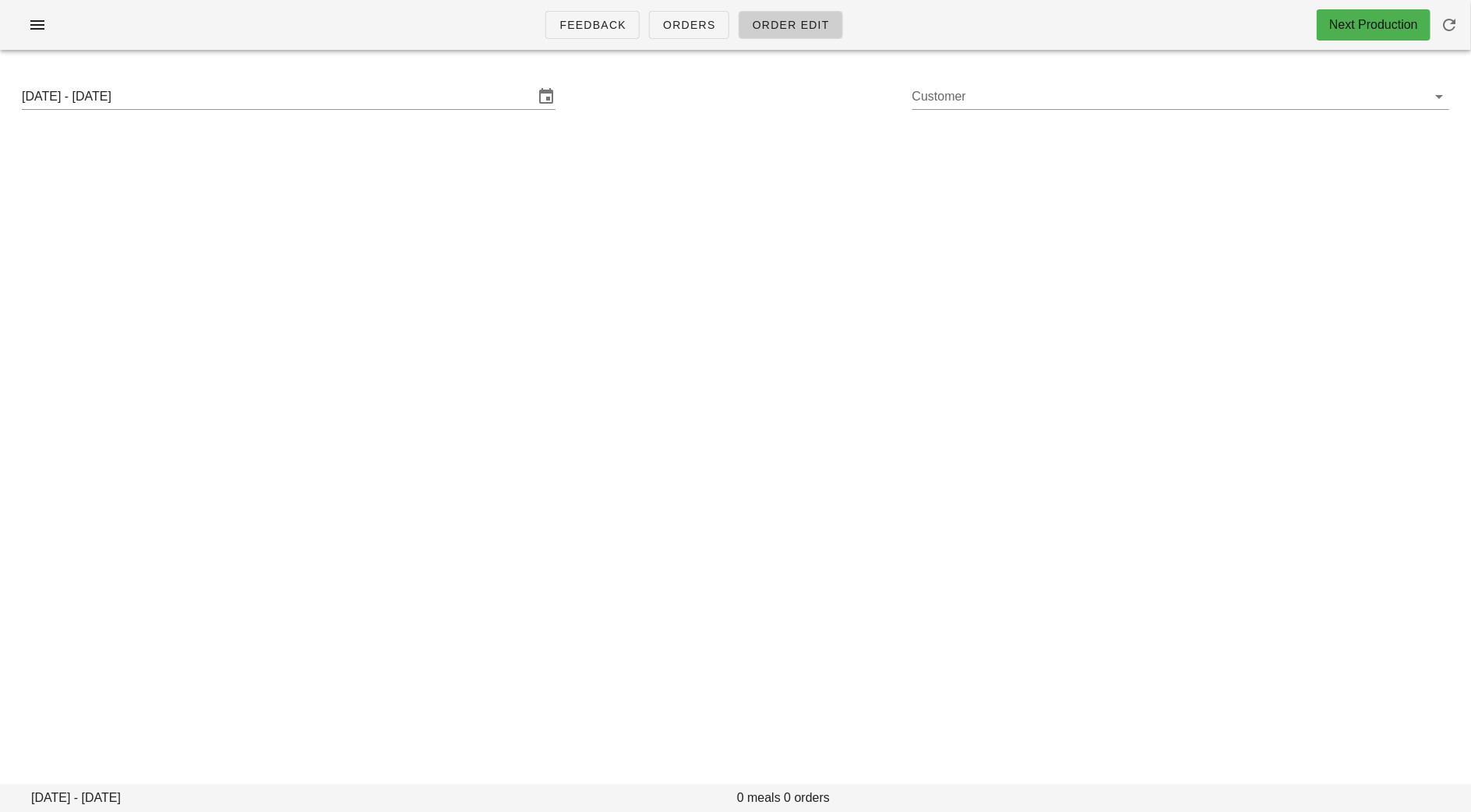
click at [978, 113] on div "Sunday August 31 - Saturday September 6 Customer" at bounding box center [736, 97] width 1453 height 50
click at [981, 99] on input "Customer" at bounding box center [1169, 96] width 512 height 25
paste input "brook@logiforms.com"
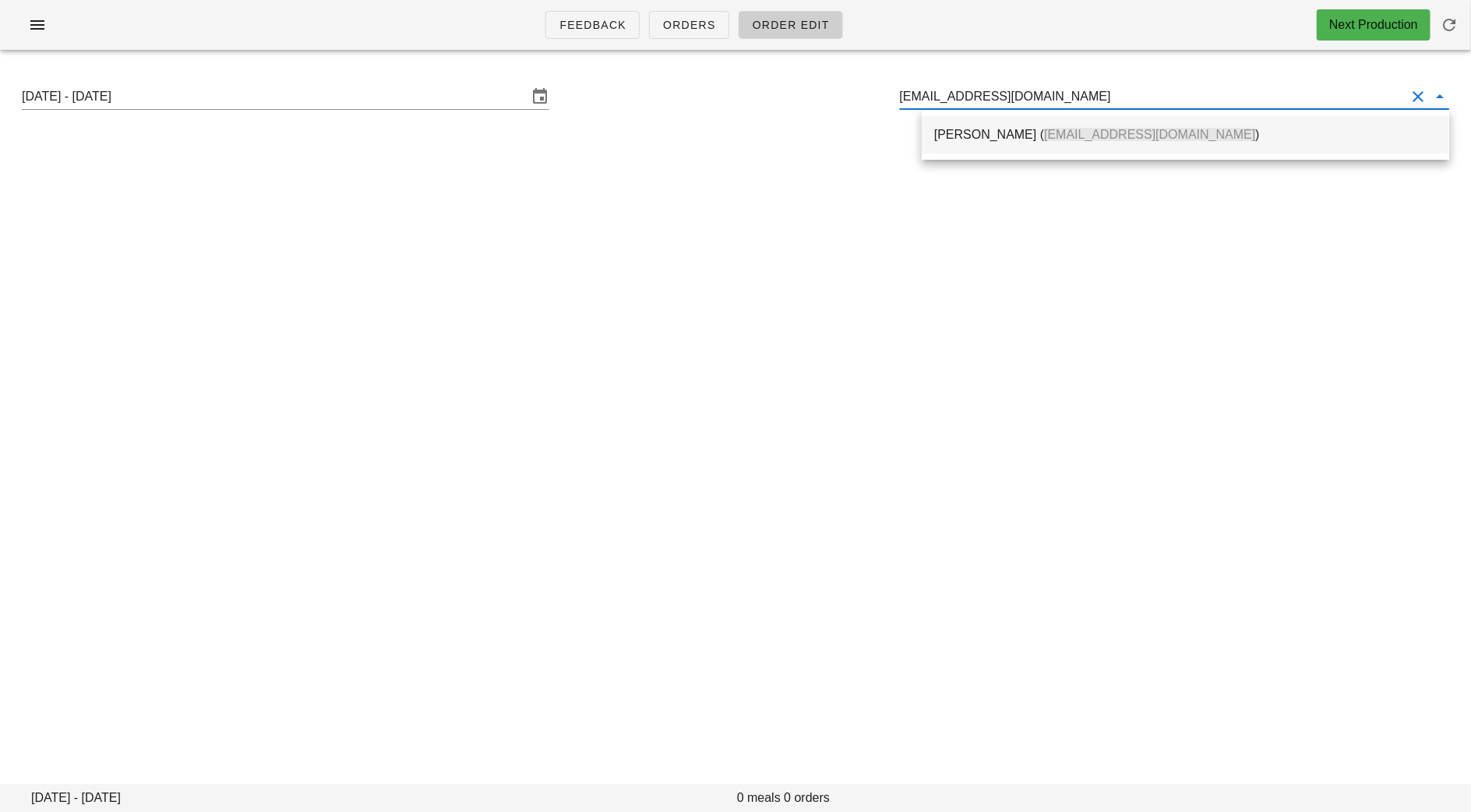
click at [974, 137] on div "Brook Davies ( brook@logiforms.com )" at bounding box center [1186, 134] width 503 height 15
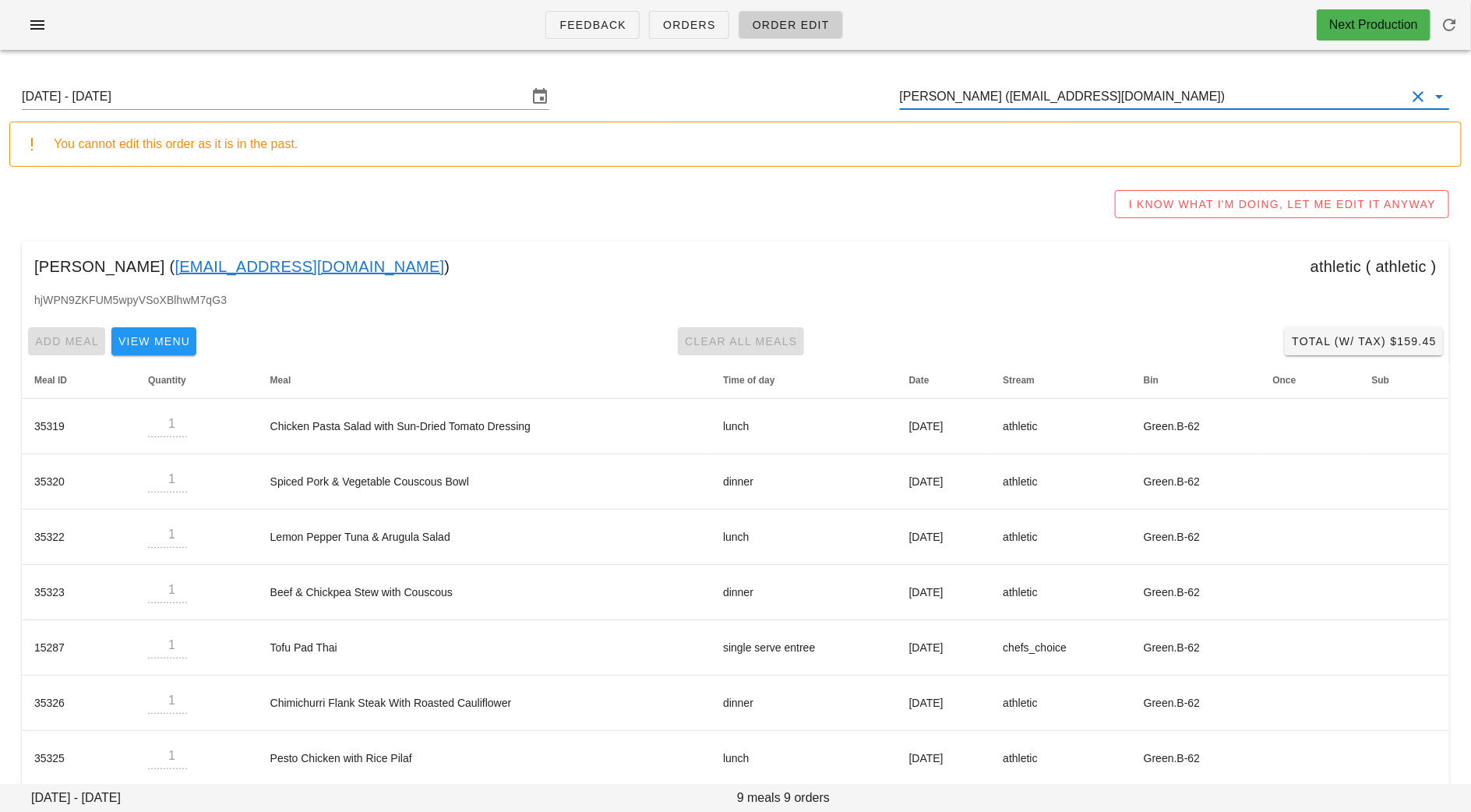
type input "Brook Davies (brook@logiforms.com)"
